Goal: Task Accomplishment & Management: Use online tool/utility

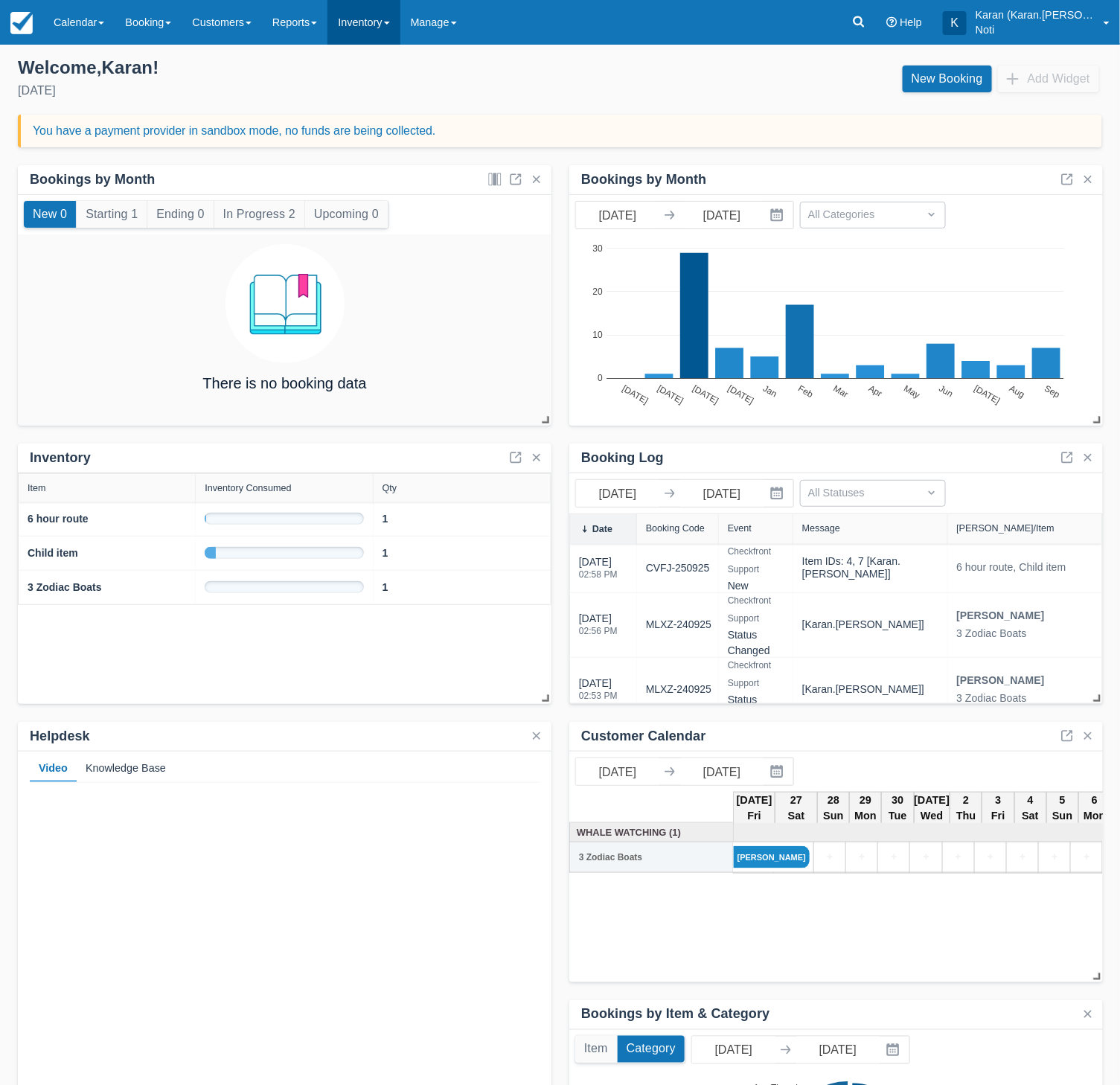
click at [386, 28] on link "Inventory" at bounding box center [363, 22] width 72 height 45
click at [308, 3] on link "Reports" at bounding box center [295, 22] width 65 height 45
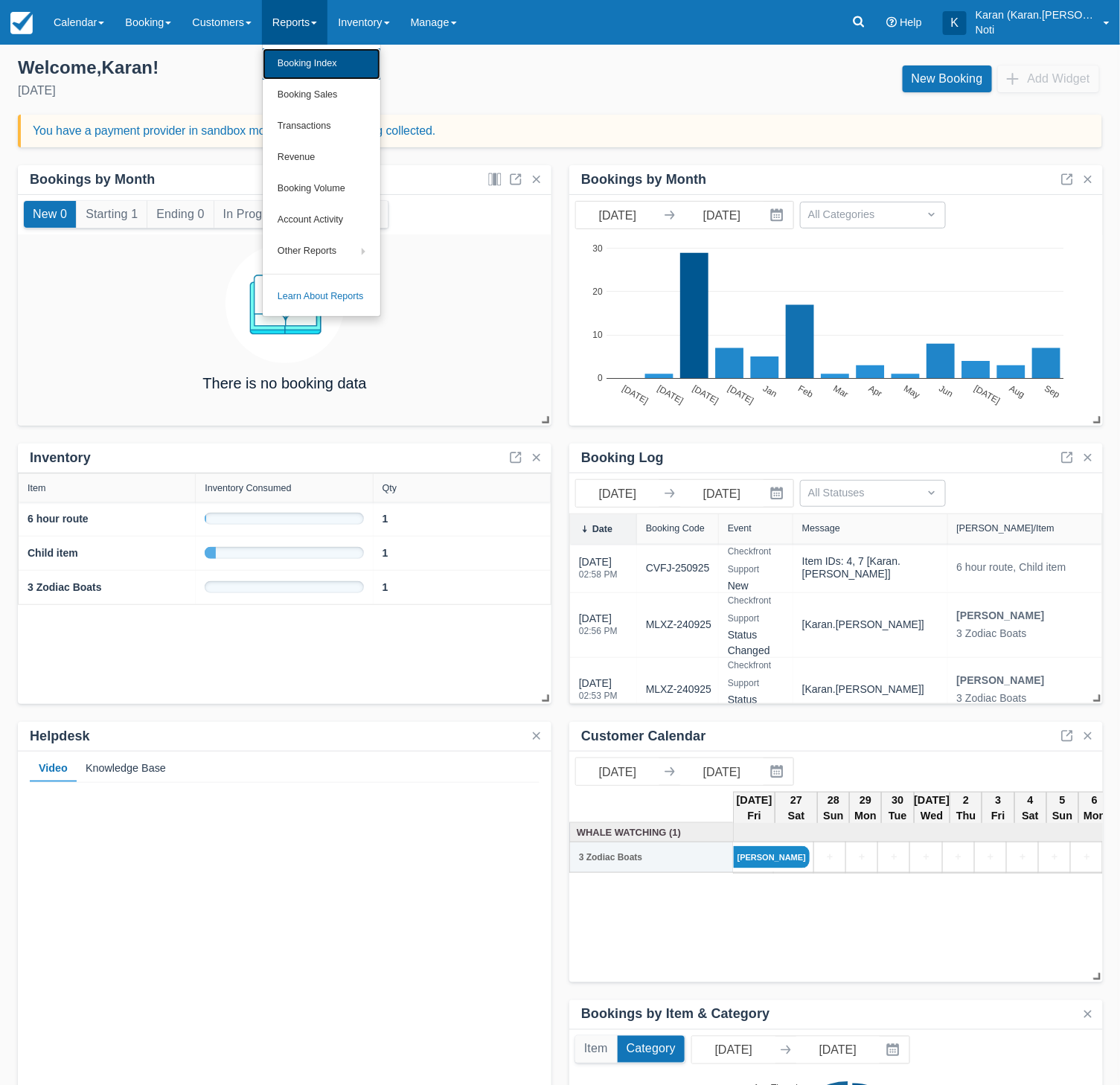
click at [320, 74] on link "Booking Index" at bounding box center [321, 63] width 117 height 31
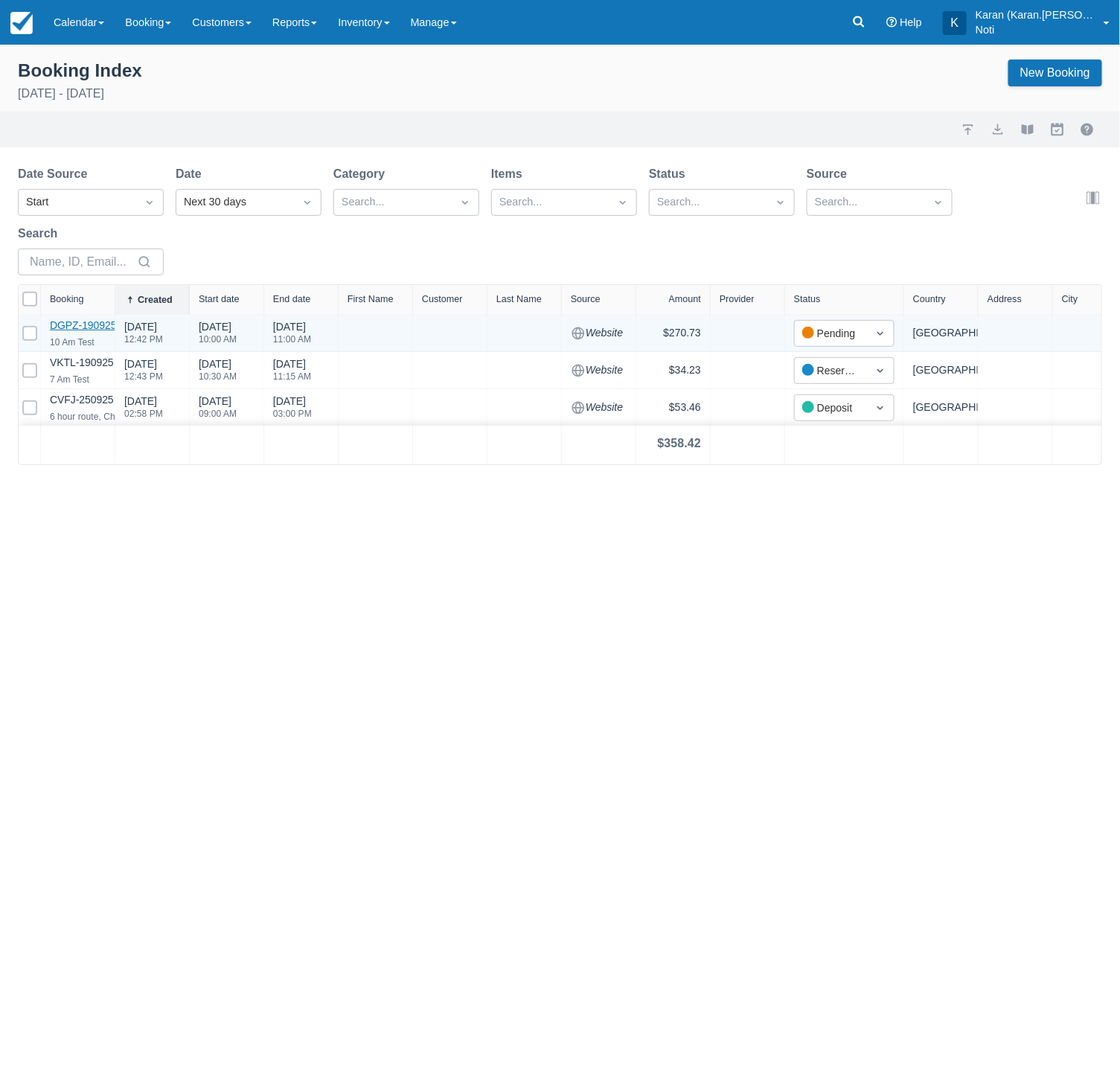
click at [88, 324] on link "DGPZ-190925" at bounding box center [83, 326] width 67 height 12
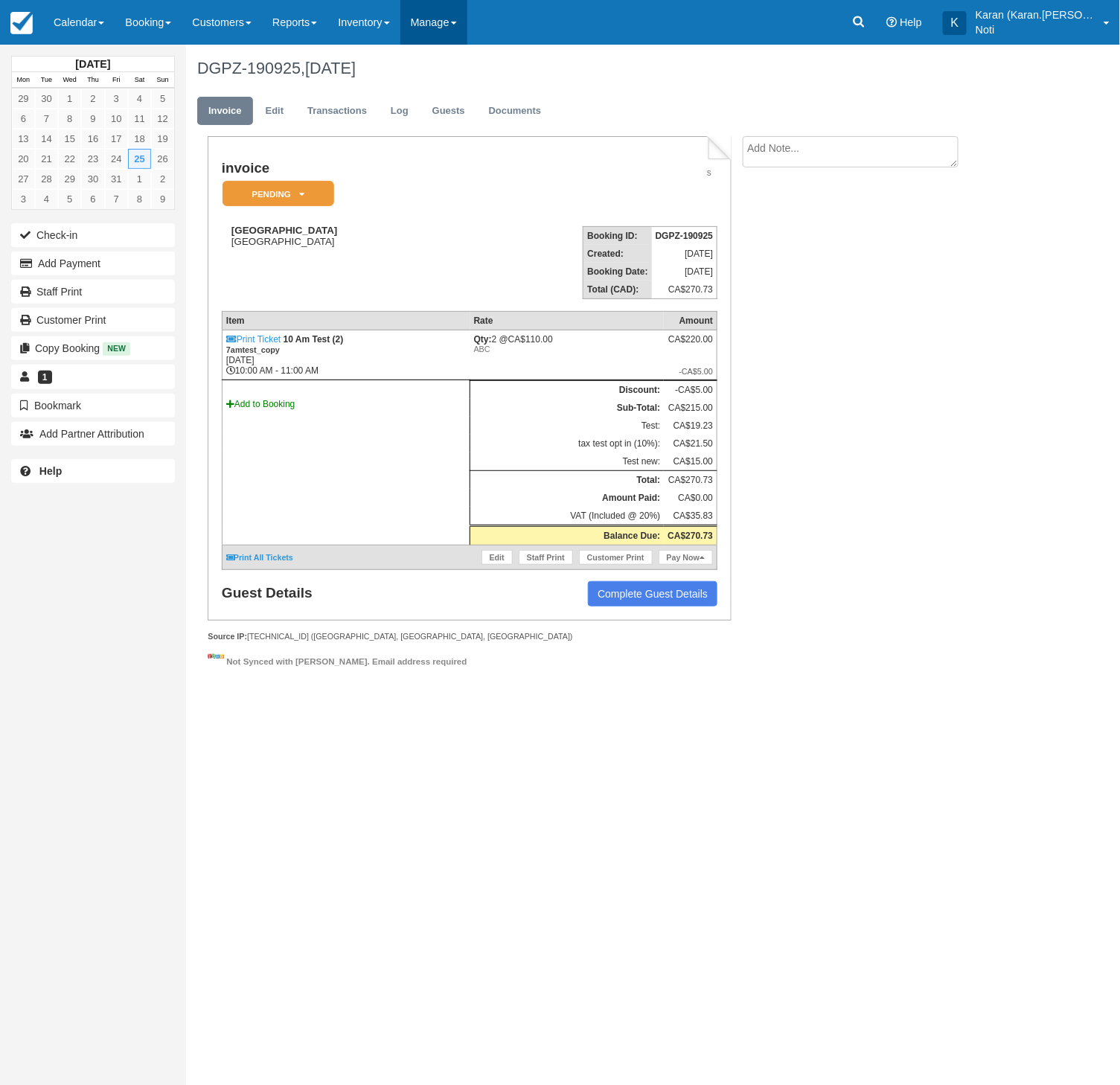
click at [458, 34] on link "Manage" at bounding box center [434, 22] width 67 height 45
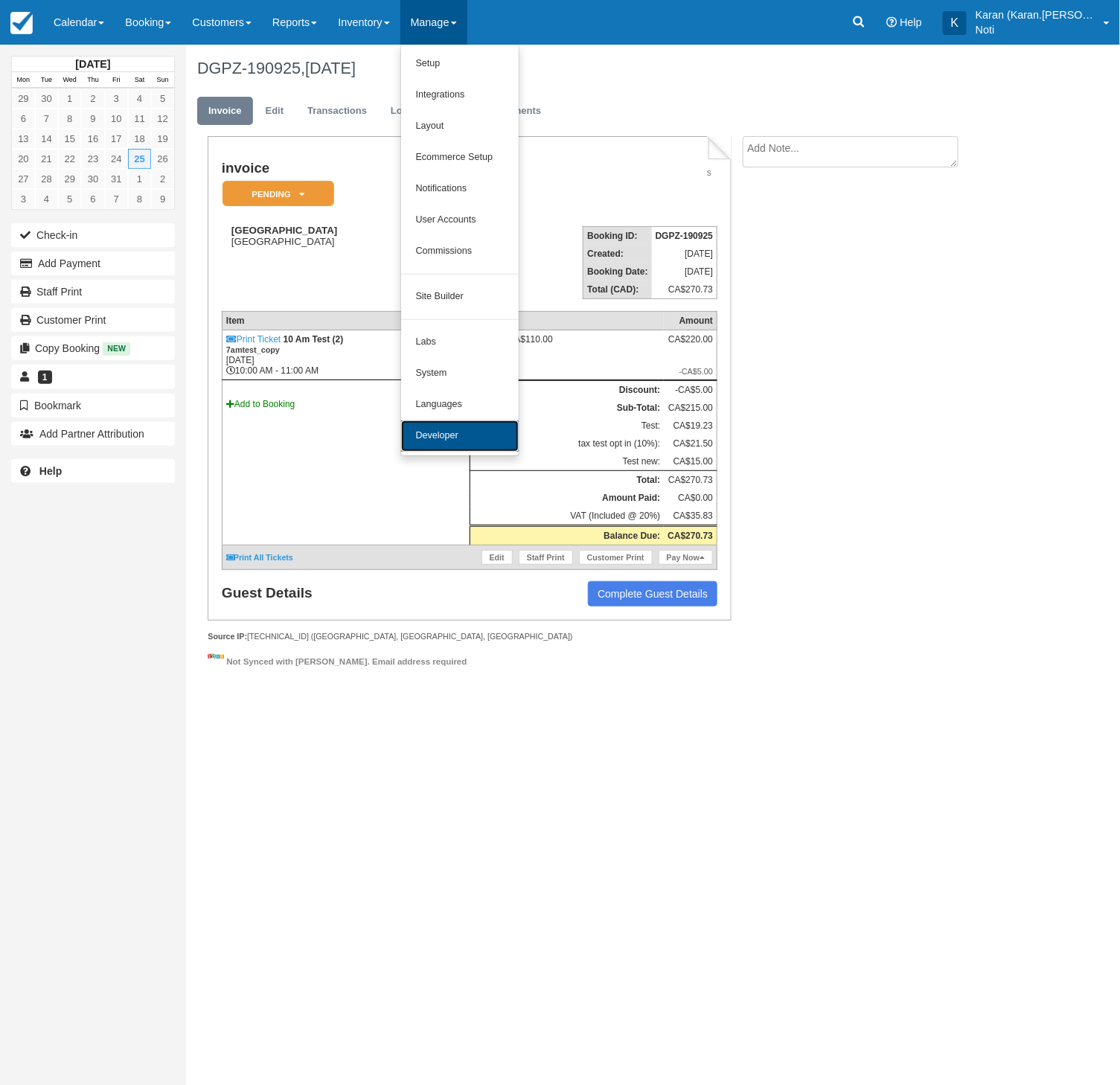
click at [473, 437] on link "Developer" at bounding box center [459, 436] width 117 height 31
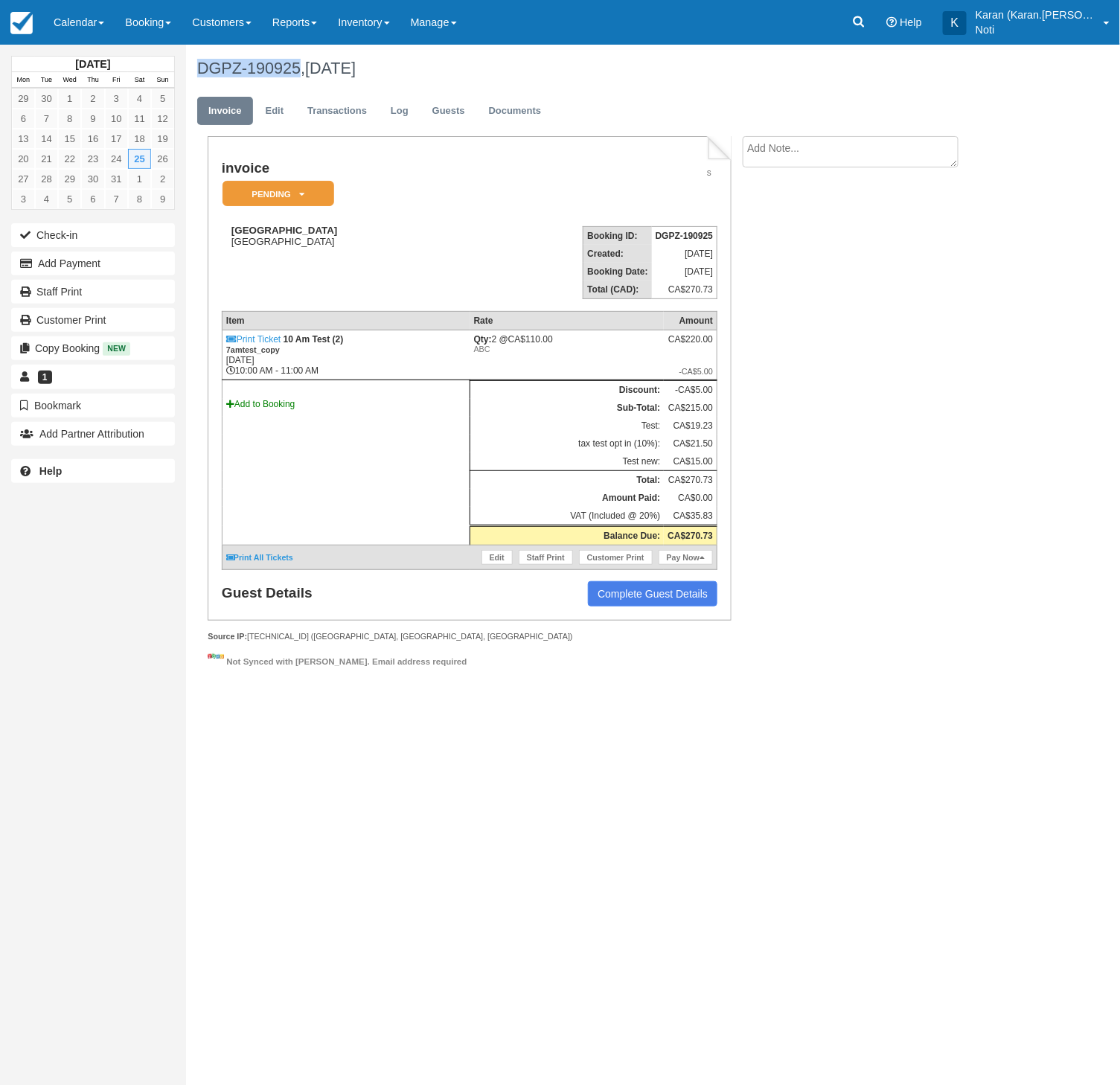
drag, startPoint x: 196, startPoint y: 67, endPoint x: 303, endPoint y: 67, distance: 107.0
click at [303, 67] on div "DGPZ-190925, October 25 2025" at bounding box center [606, 69] width 841 height 48
copy h1 "DGPZ-190925"
click at [881, 622] on div "invoice Pending   Reserved Deposit Paid Waiting Cancelled Void Paid in GYG Chec…" at bounding box center [596, 413] width 819 height 554
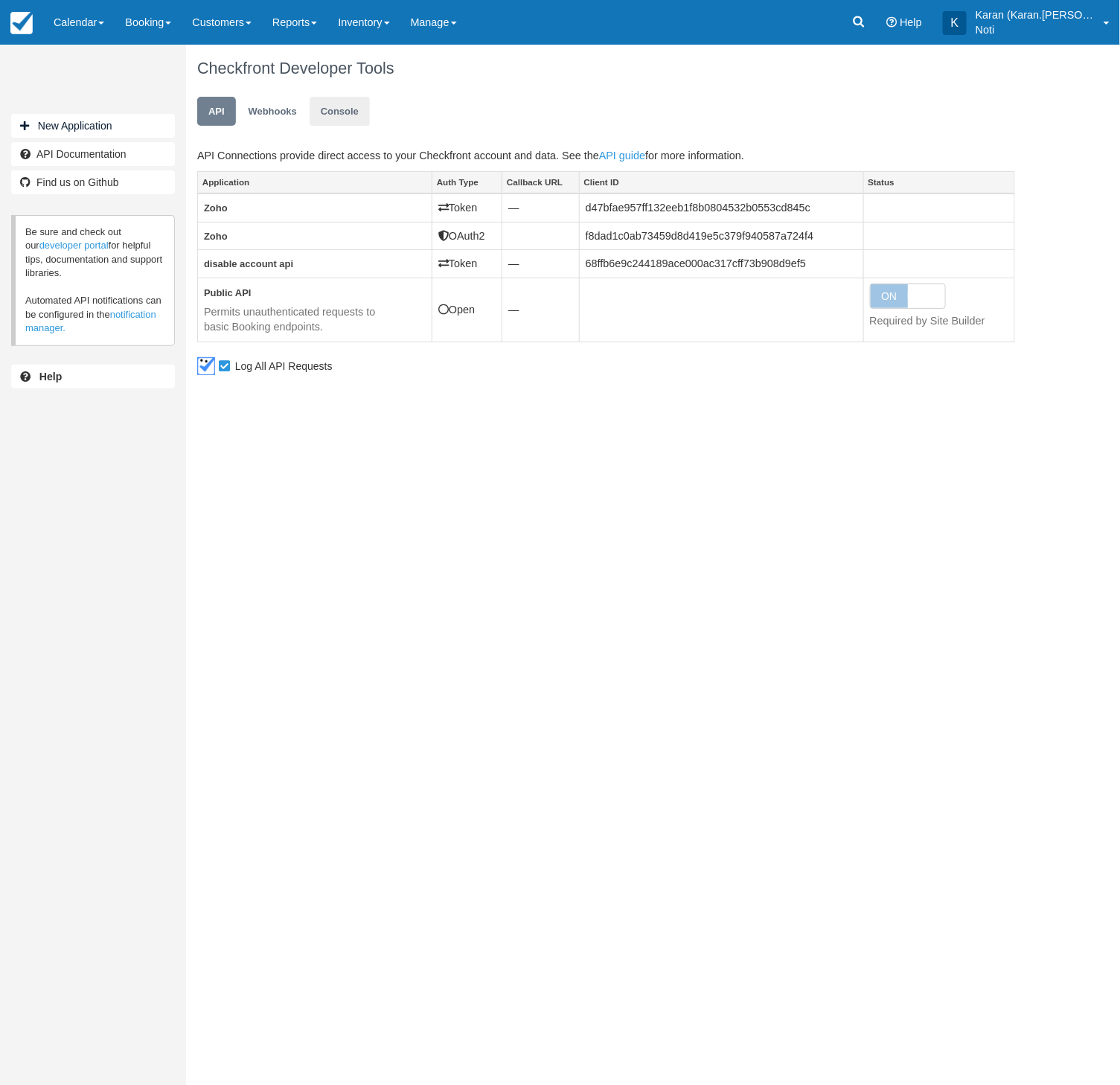
click at [327, 114] on application "Console" at bounding box center [339, 111] width 60 height 29
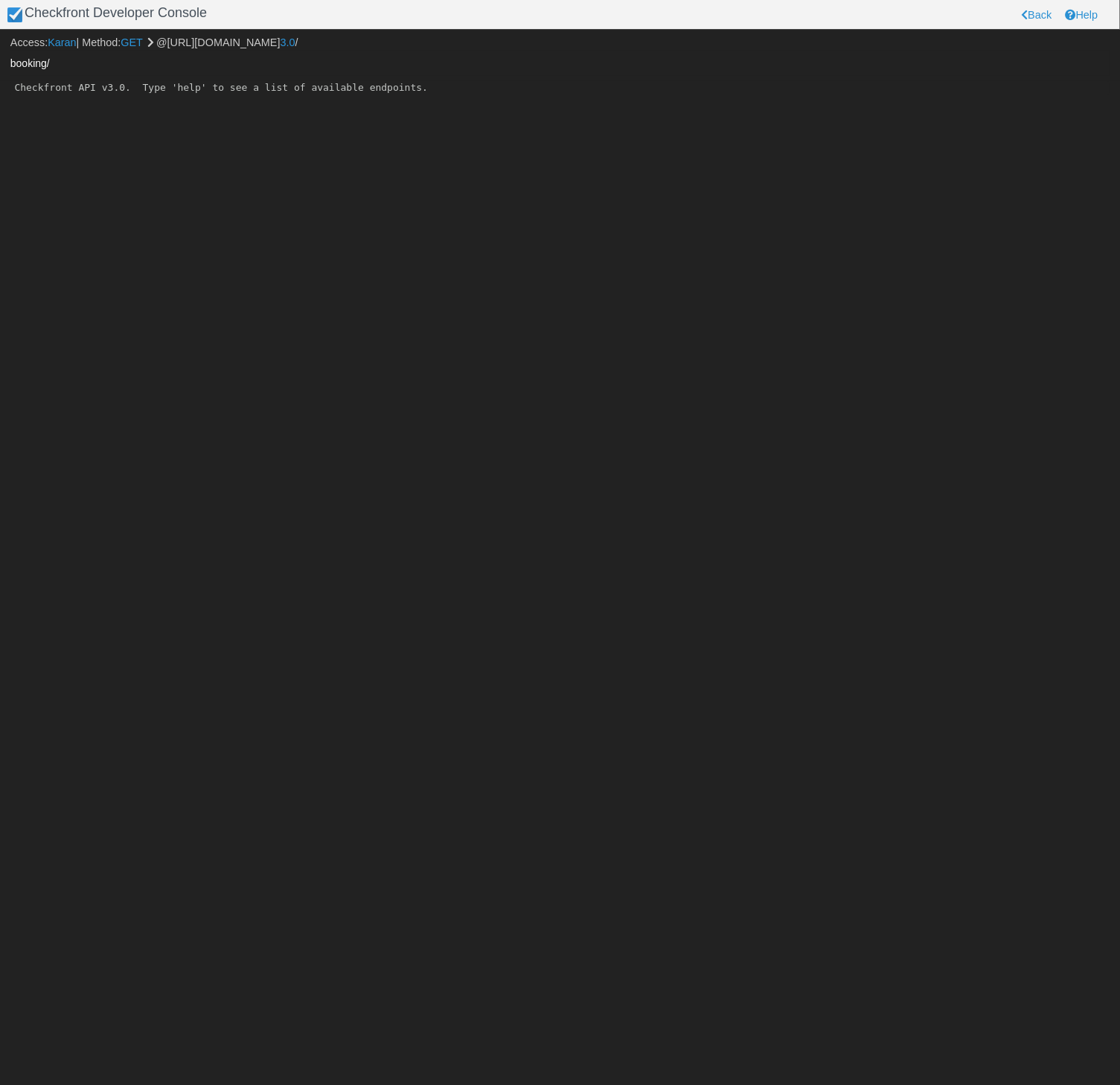
paste input "DGPZ-190925"
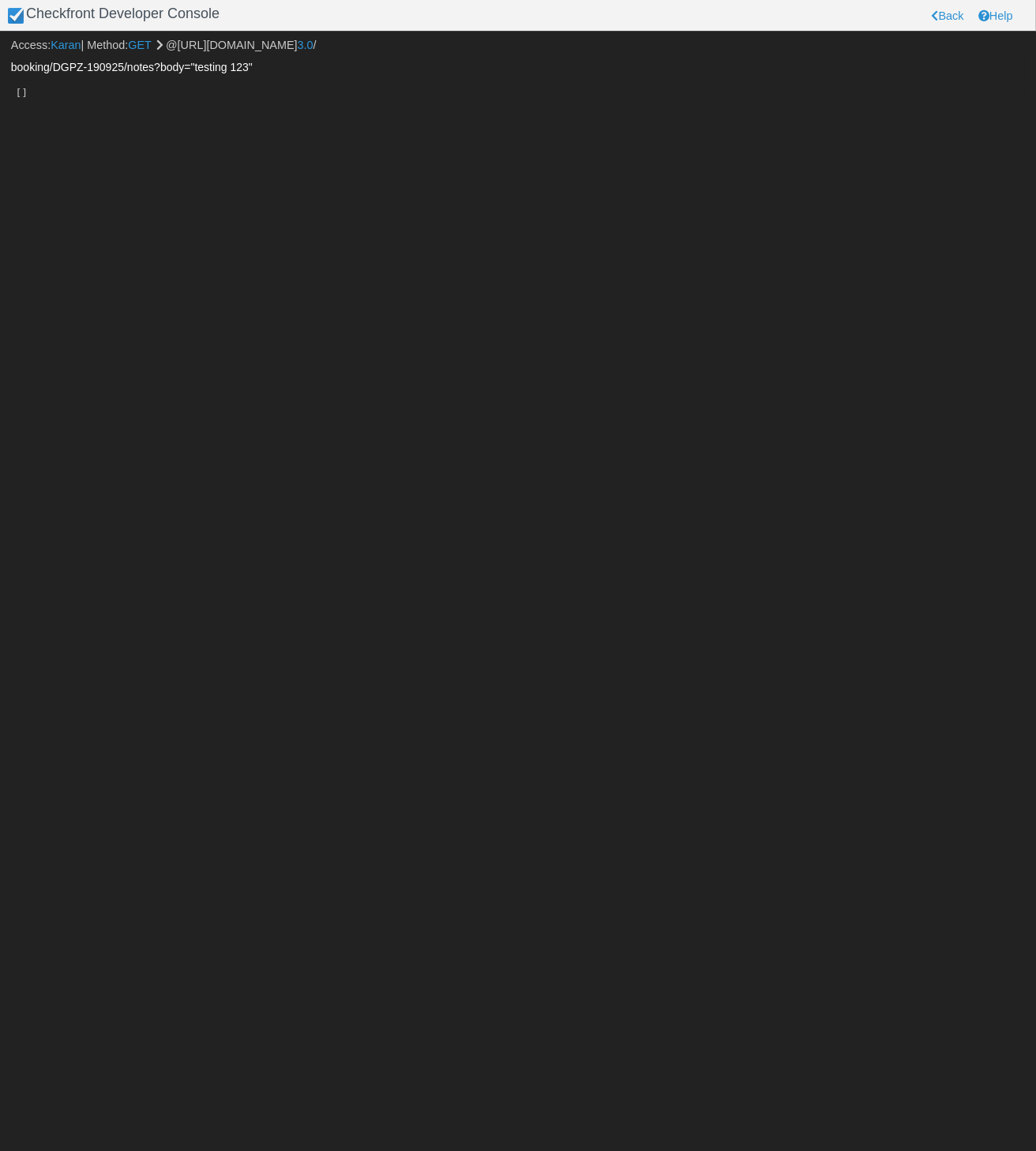
drag, startPoint x: 120, startPoint y: 67, endPoint x: 94, endPoint y: 66, distance: 26.0
click at [94, 66] on input "booking/DGPZ-190925/notes?body="testing 123"" at bounding box center [517, 67] width 1013 height 27
click at [105, 67] on input "booking/DGPZ-190925/notes?body="testing 123"" at bounding box center [517, 67] width 1013 height 27
drag, startPoint x: 121, startPoint y: 65, endPoint x: 56, endPoint y: 65, distance: 65.0
click at [56, 65] on input "booking/DGPZ-190925/notes?body="testing 123"" at bounding box center [517, 67] width 1013 height 27
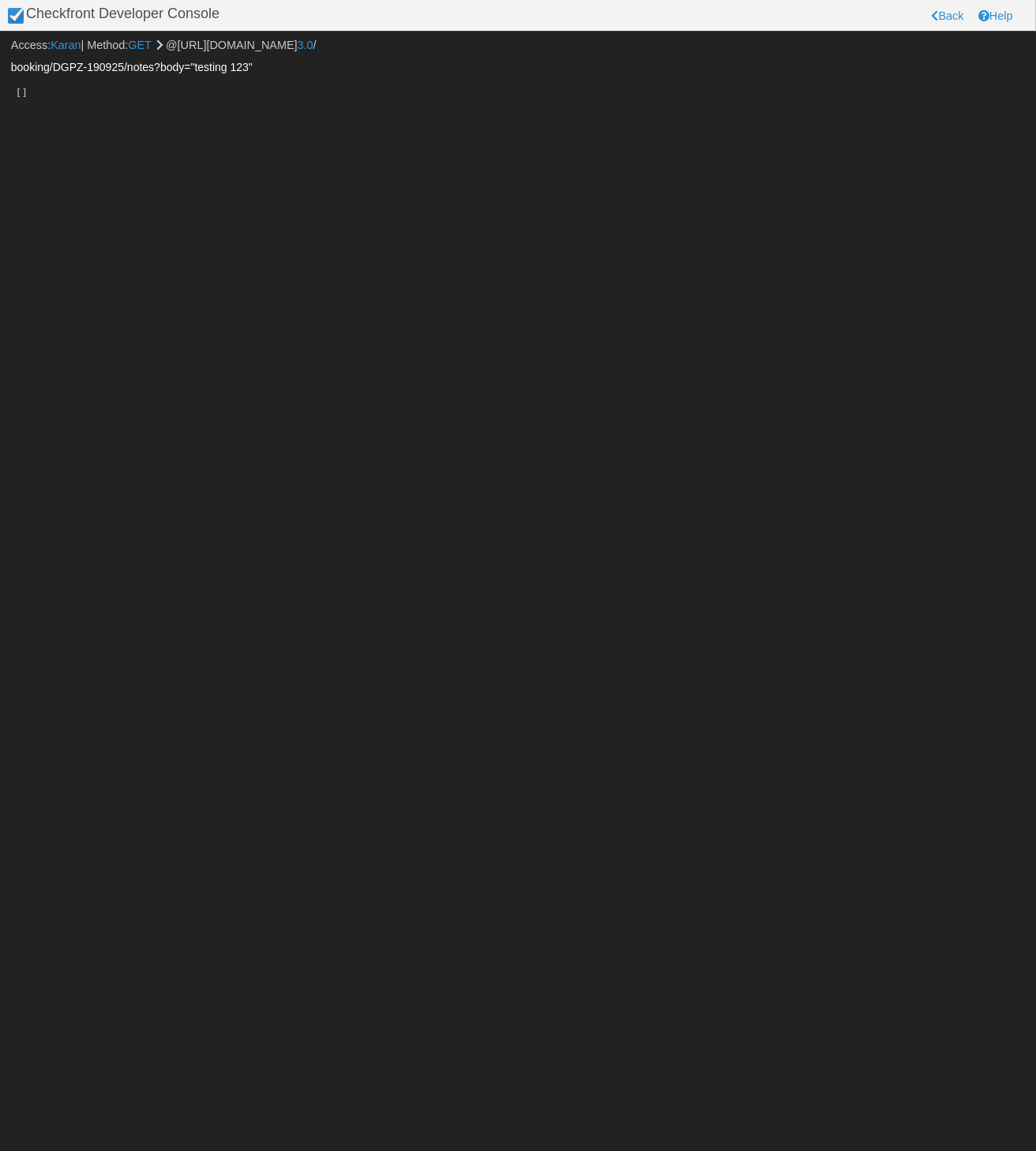
click at [154, 66] on input "booking/DGPZ-190925/notes?body="testing 123"" at bounding box center [517, 67] width 1013 height 27
click at [138, 49] on link "GET" at bounding box center [139, 45] width 23 height 13
click at [152, 48] on link "POST" at bounding box center [144, 45] width 31 height 13
click at [152, 48] on link "PATCH" at bounding box center [146, 45] width 37 height 13
click at [152, 48] on link "DELETE" at bounding box center [150, 45] width 45 height 13
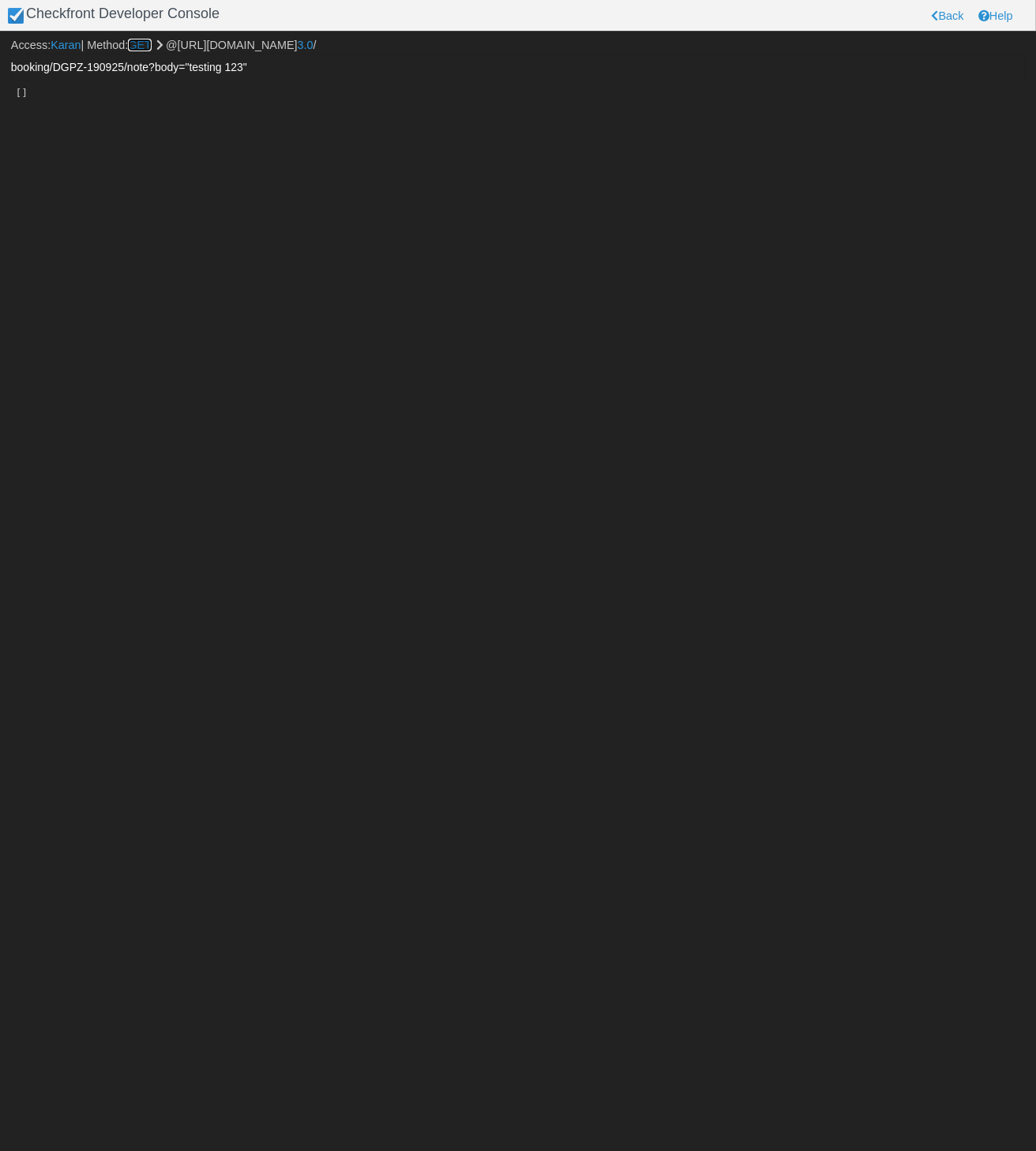
click at [151, 48] on link "GET" at bounding box center [139, 45] width 23 height 13
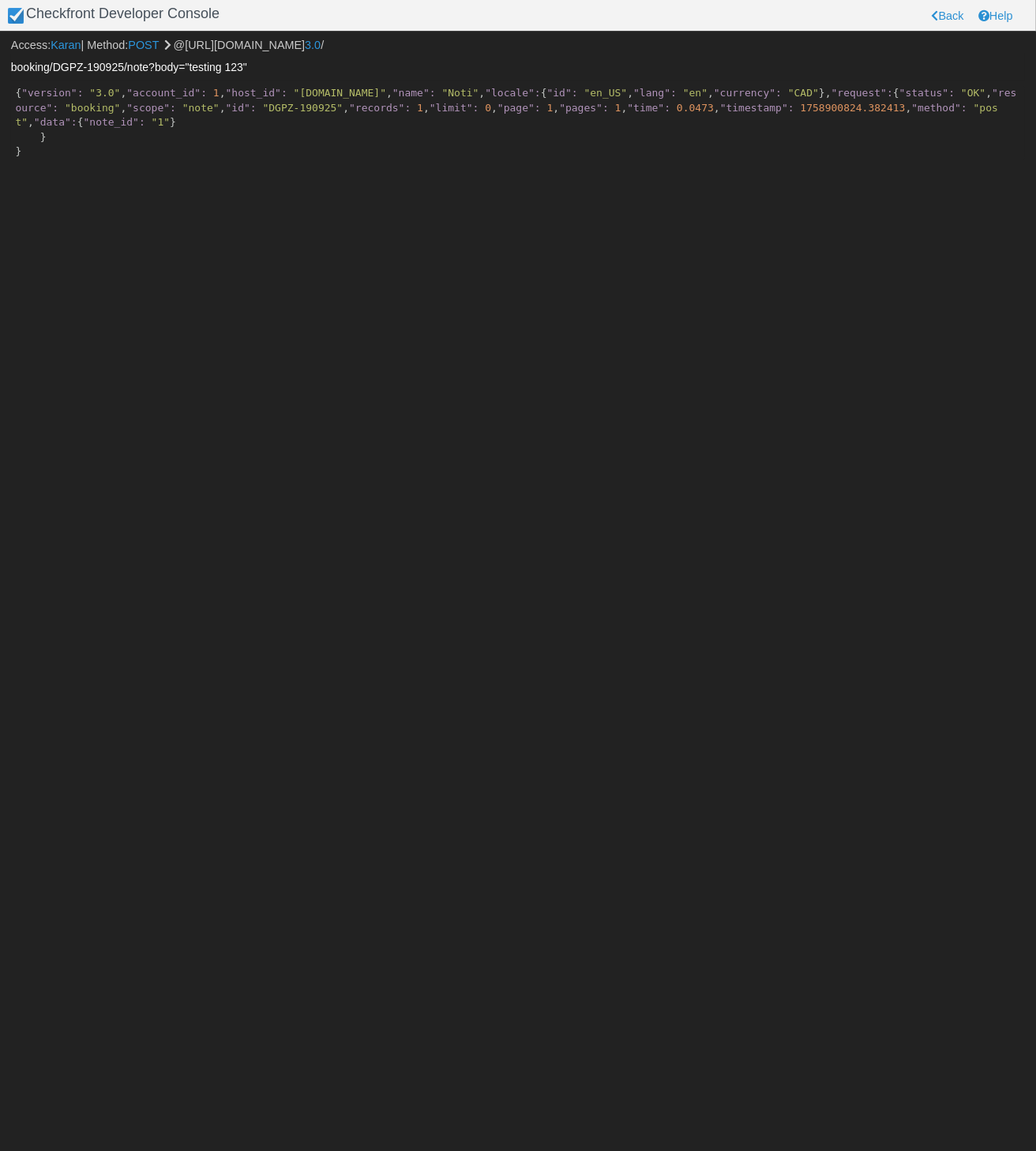
click at [189, 64] on input "booking/DGPZ-190925/note?body="testing 123"" at bounding box center [517, 67] width 1013 height 27
click at [259, 66] on input "booking/DGPZ-190925/note?body=testing 123"" at bounding box center [517, 67] width 1013 height 27
type input "booking/DGPZ-190925/note?body=testing+123"
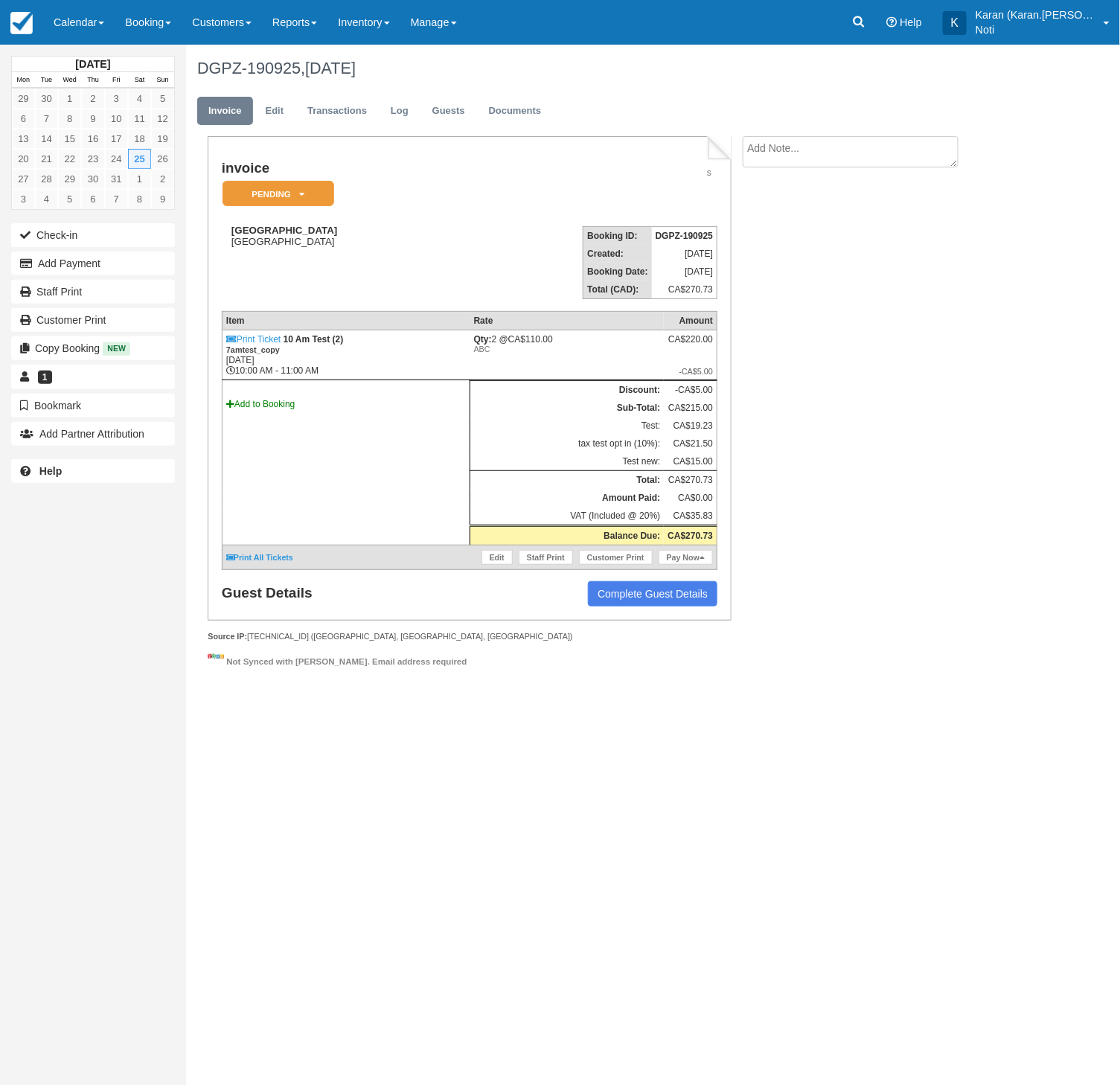
click at [966, 411] on div "invoice Pending   Reserved Deposit Paid Waiting Cancelled Void Paid in GYG Chec…" at bounding box center [596, 413] width 819 height 554
click at [1009, 550] on div "DGPZ-190925, [DATE] Invoice Edit Transactions Log Guests Documents invoice Pend…" at bounding box center [606, 367] width 841 height 645
click at [884, 411] on div "invoice Pending   Reserved Deposit Paid Waiting Cancelled Void Paid in GYG Chec…" at bounding box center [596, 413] width 819 height 554
